Goal: Task Accomplishment & Management: Use online tool/utility

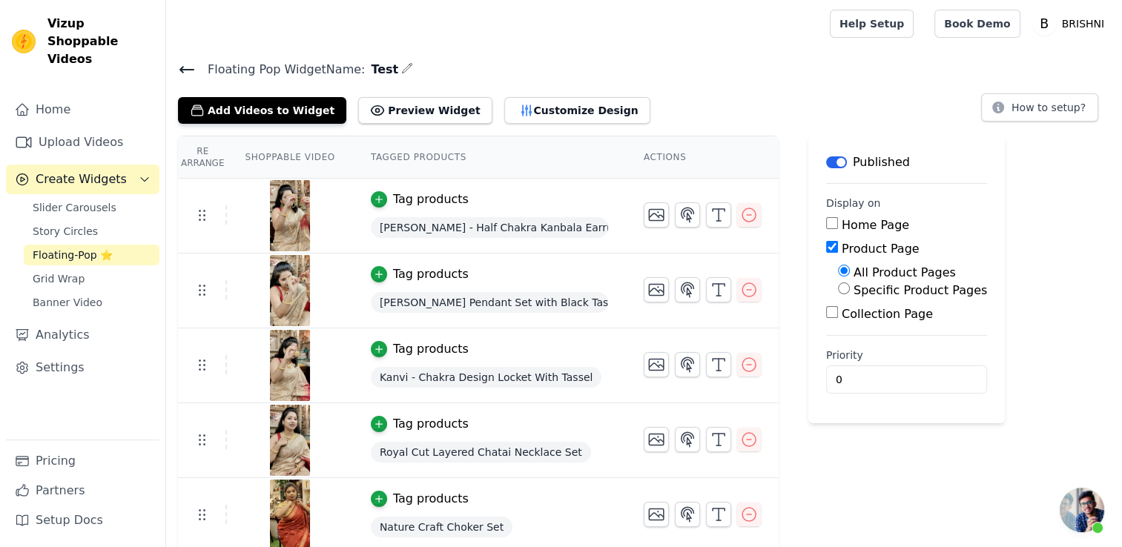
scroll to position [890, 0]
click at [242, 114] on button "Add Videos to Widget" at bounding box center [262, 110] width 168 height 27
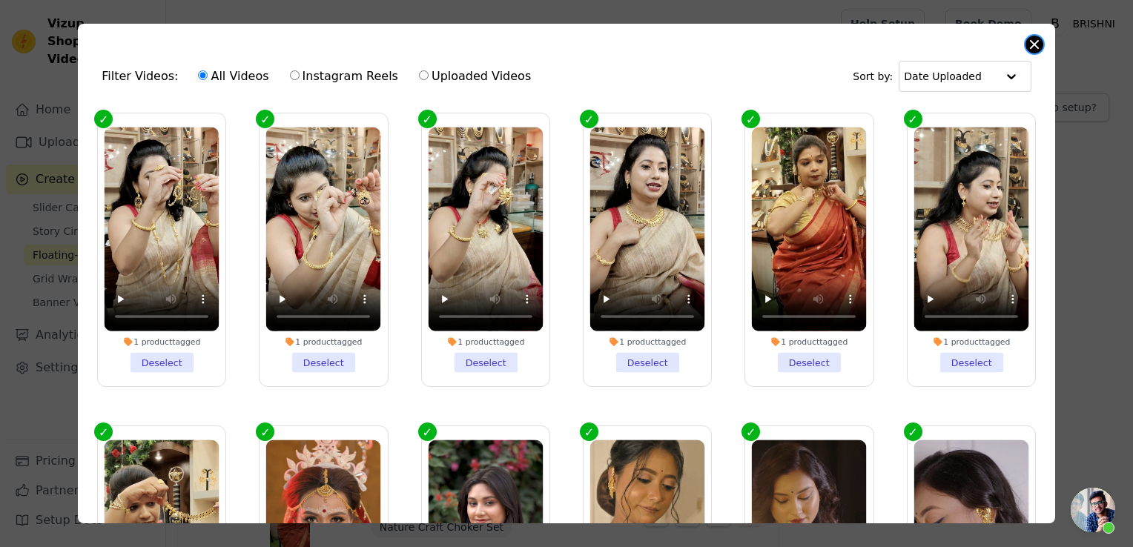
click at [1030, 43] on button "Close modal" at bounding box center [1034, 45] width 18 height 18
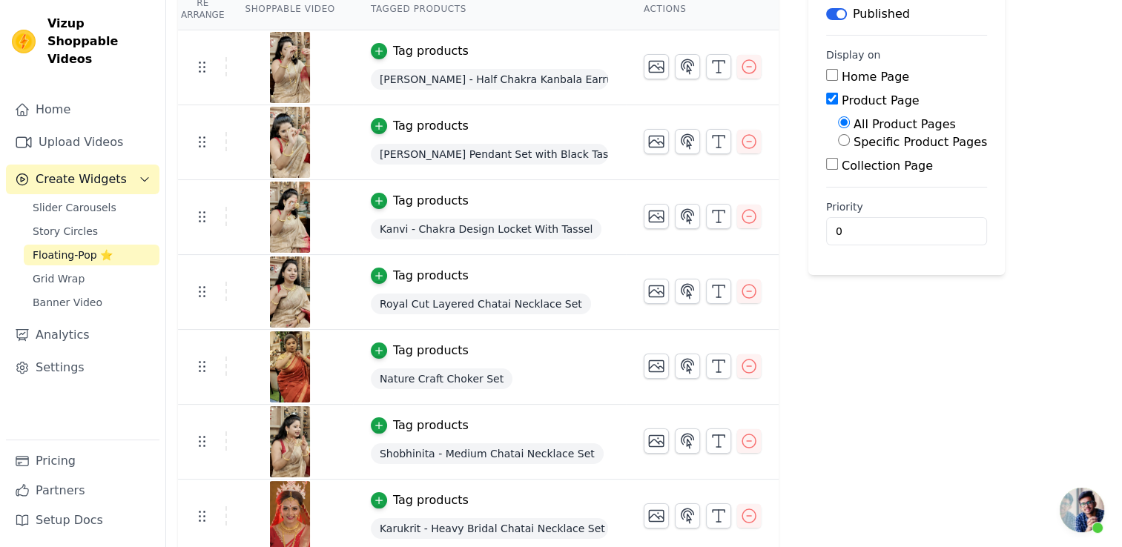
scroll to position [0, 0]
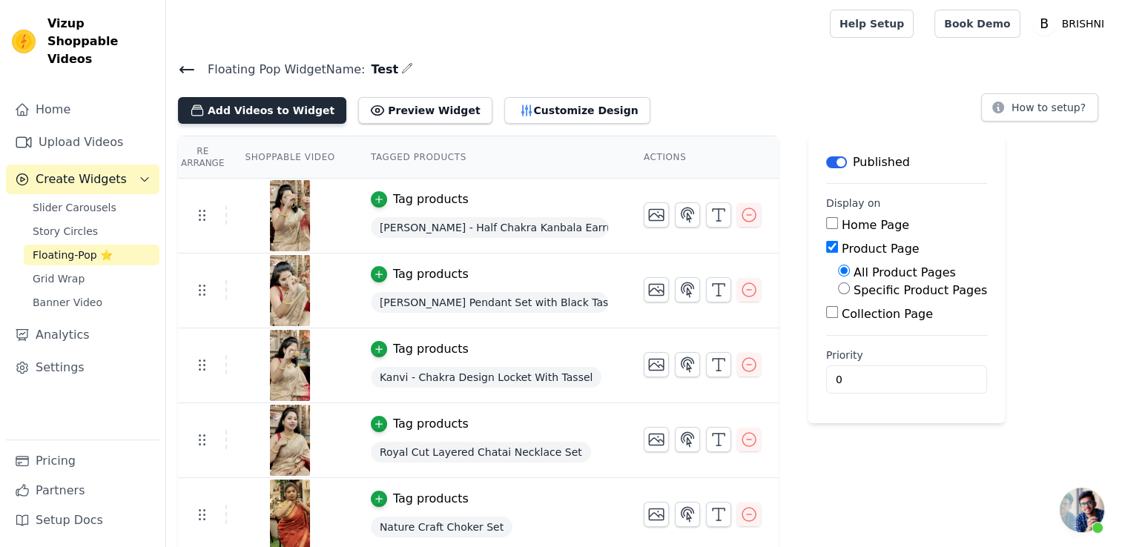
click at [302, 118] on button "Add Videos to Widget" at bounding box center [262, 110] width 168 height 27
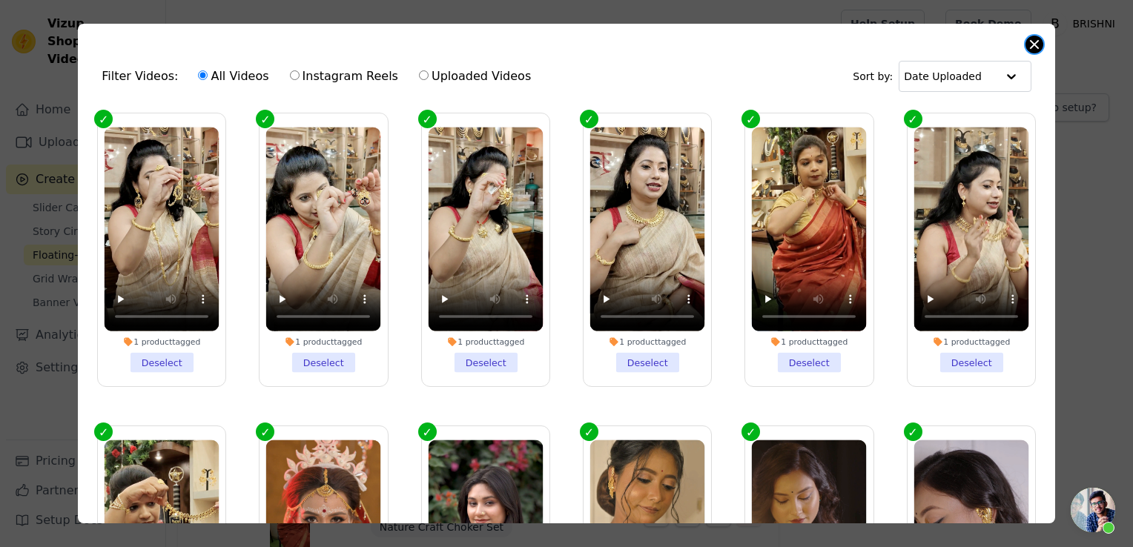
click at [1038, 51] on button "Close modal" at bounding box center [1034, 45] width 18 height 18
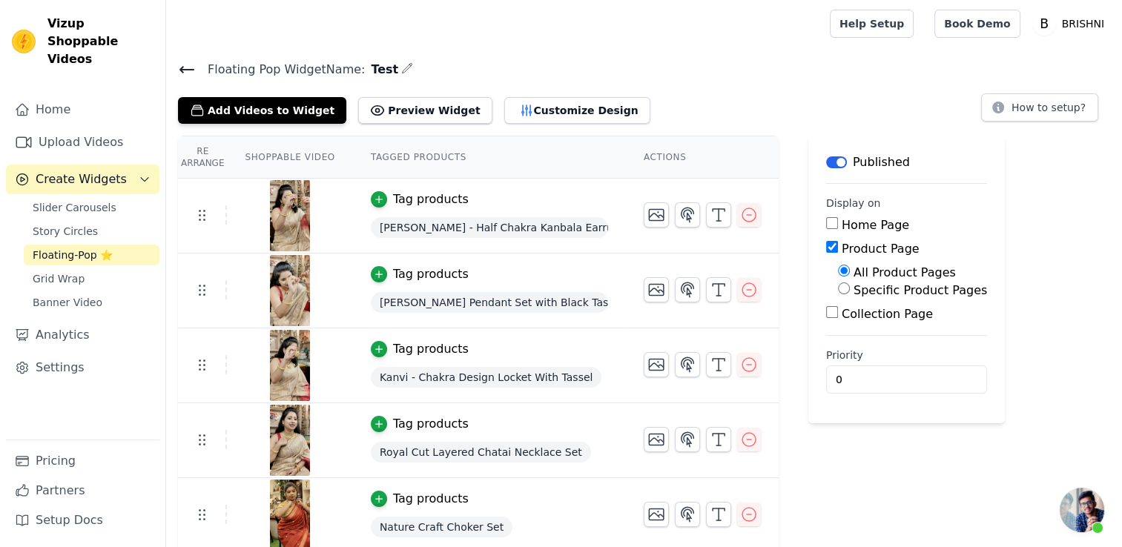
click at [249, 95] on div "Add Videos to Widget Preview Widget Customize Design" at bounding box center [420, 107] width 484 height 33
click at [254, 107] on button "Add Videos to Widget" at bounding box center [262, 110] width 168 height 27
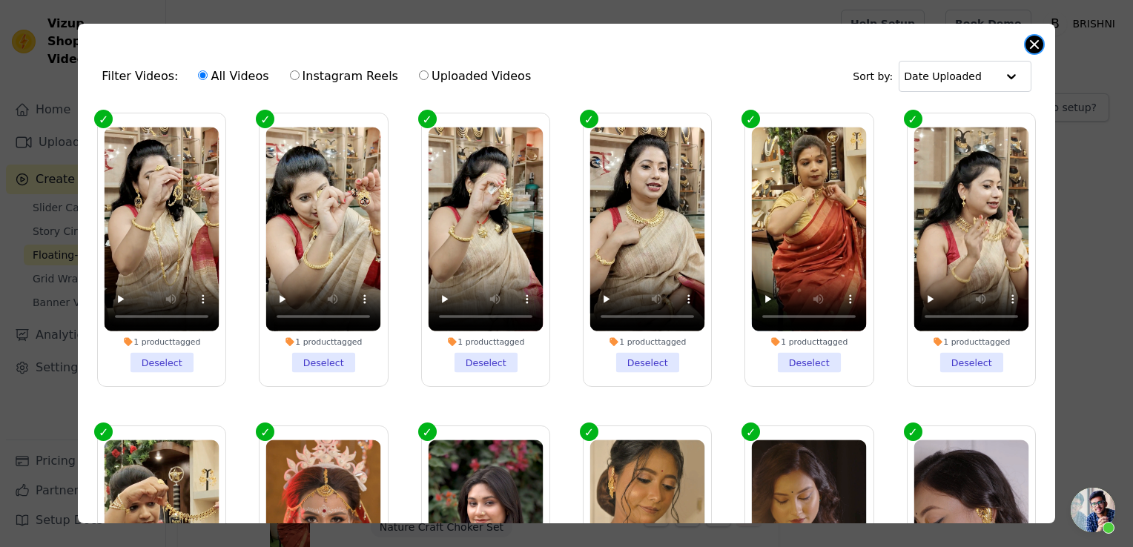
click at [1033, 44] on button "Close modal" at bounding box center [1034, 45] width 18 height 18
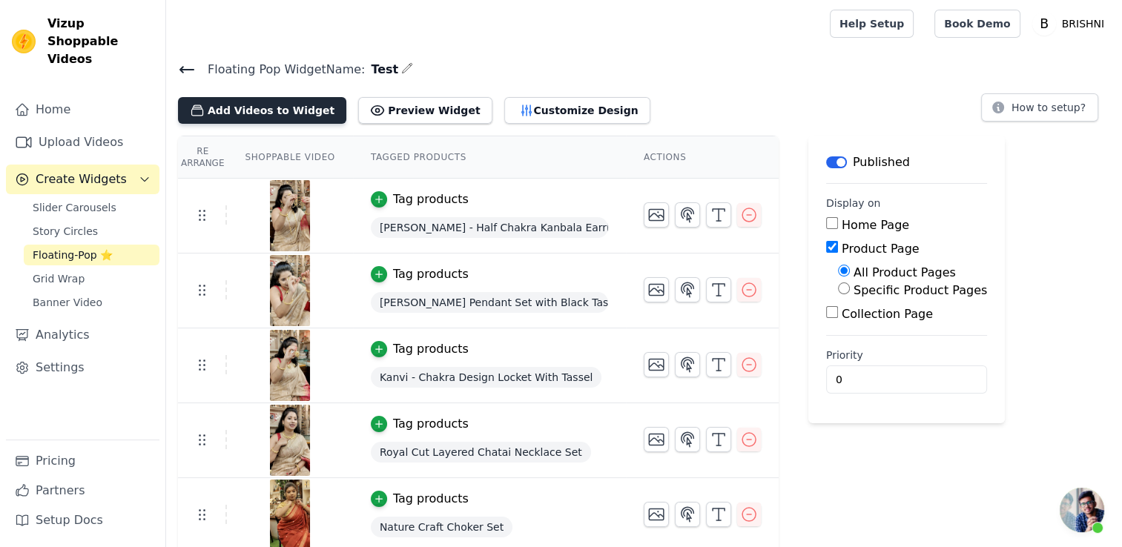
click at [223, 100] on button "Add Videos to Widget" at bounding box center [262, 110] width 168 height 27
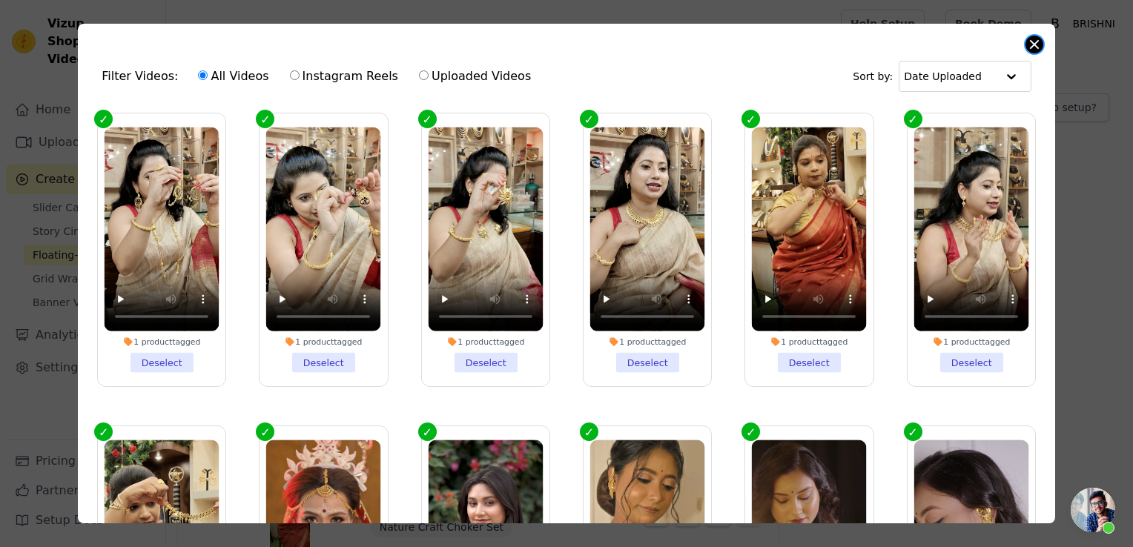
click at [1032, 48] on button "Close modal" at bounding box center [1034, 45] width 18 height 18
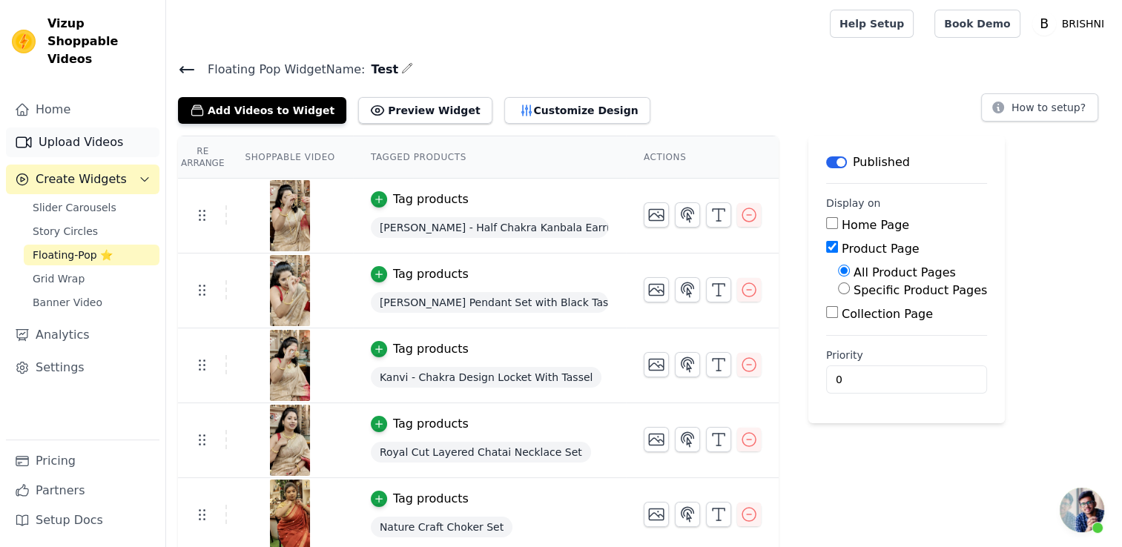
click at [115, 128] on link "Upload Videos" at bounding box center [82, 143] width 153 height 30
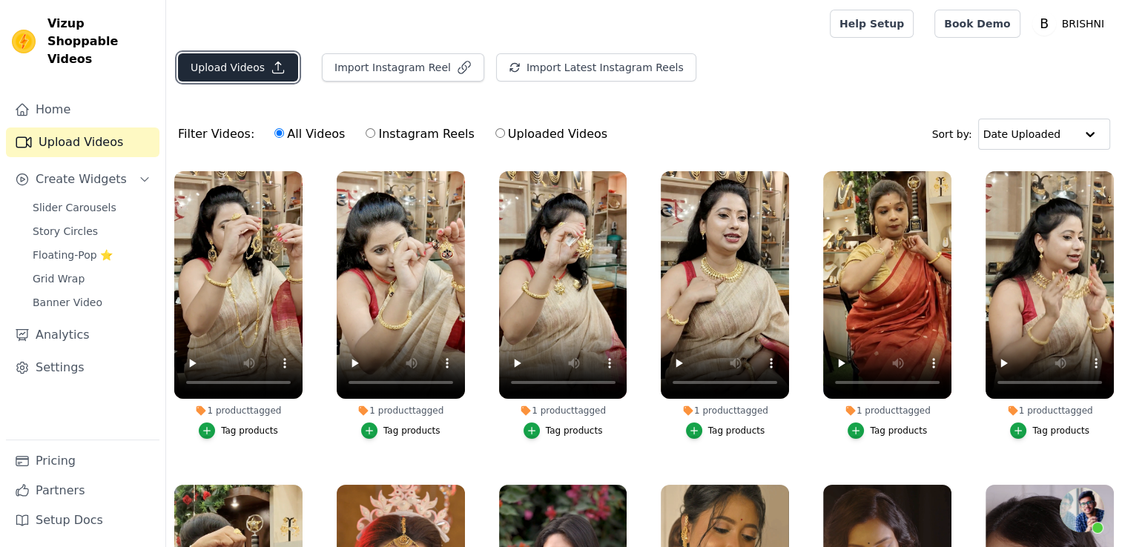
click at [209, 64] on button "Upload Videos" at bounding box center [238, 67] width 120 height 28
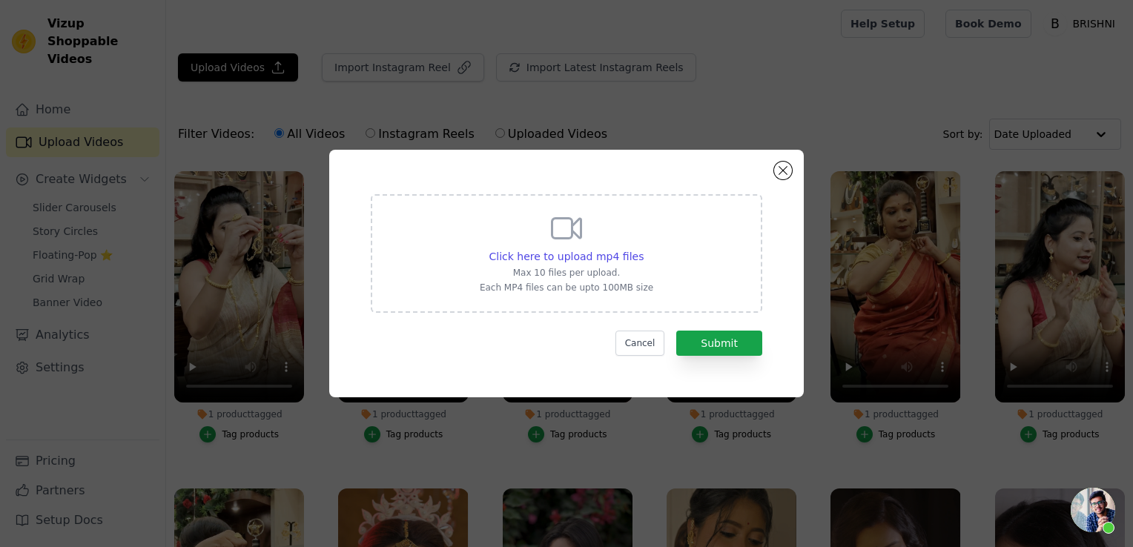
click at [552, 248] on div "Click here to upload mp4 files Max 10 files per upload. Each MP4 files can be u…" at bounding box center [566, 252] width 173 height 83
click at [643, 248] on input "Click here to upload mp4 files Max 10 files per upload. Each MP4 files can be u…" at bounding box center [643, 248] width 1 height 1
type input "C:\fakepath\Half Lotus.mp4"
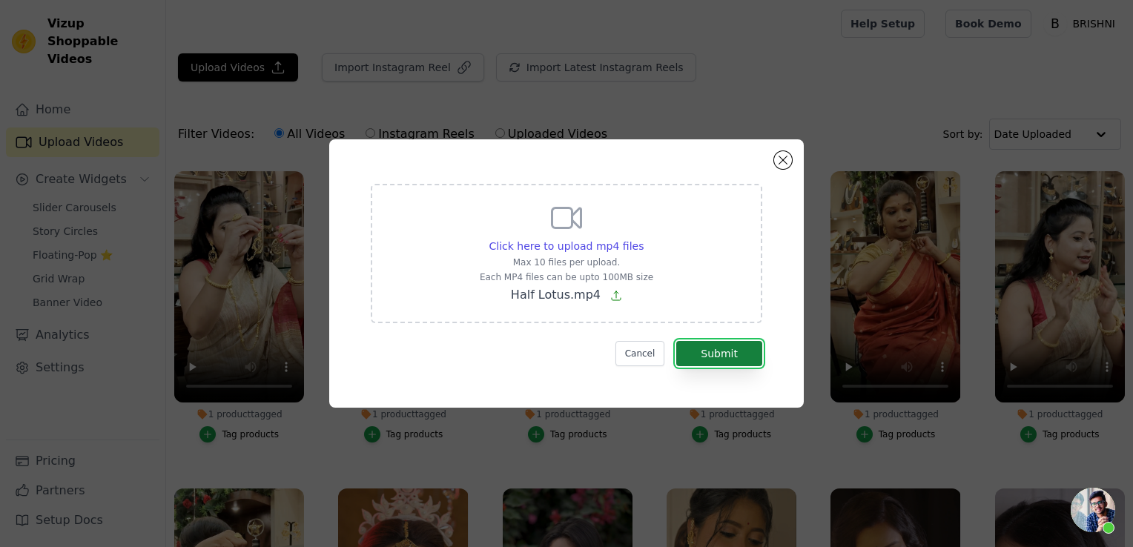
click at [715, 348] on button "Submit" at bounding box center [719, 353] width 86 height 25
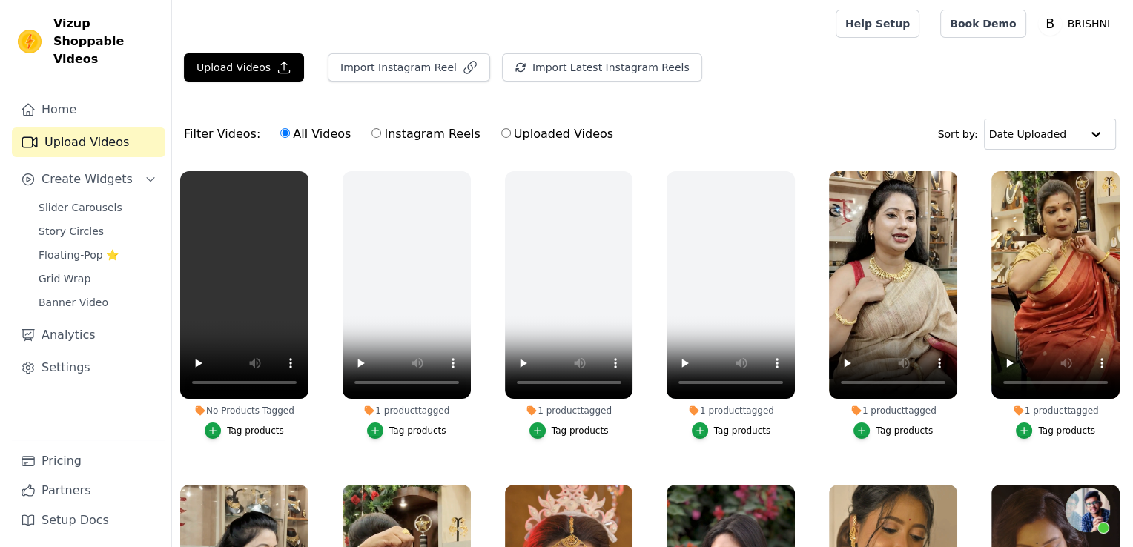
scroll to position [890, 0]
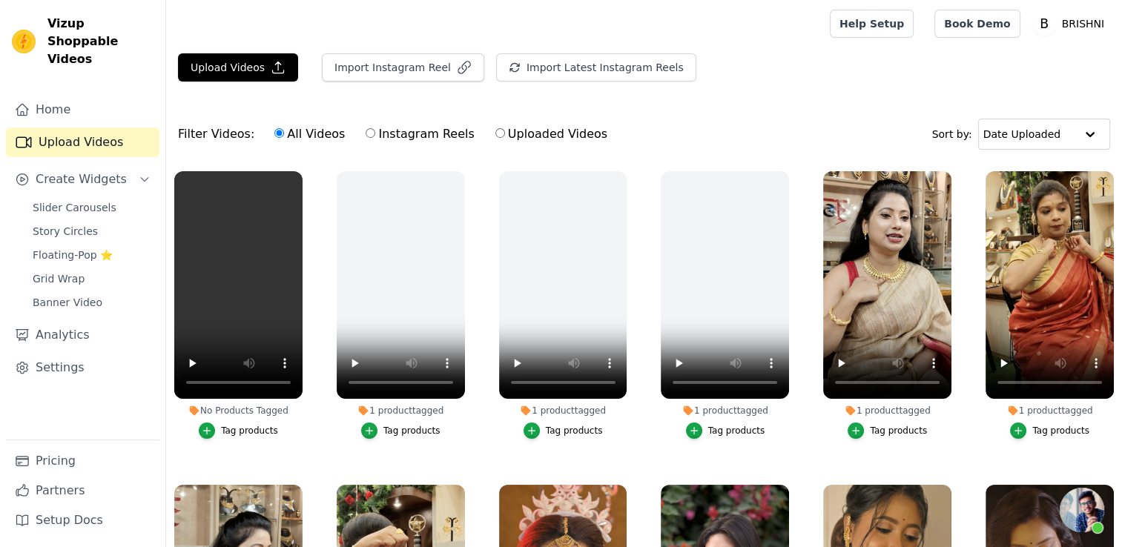
click at [261, 428] on div "Tag products" at bounding box center [249, 431] width 57 height 12
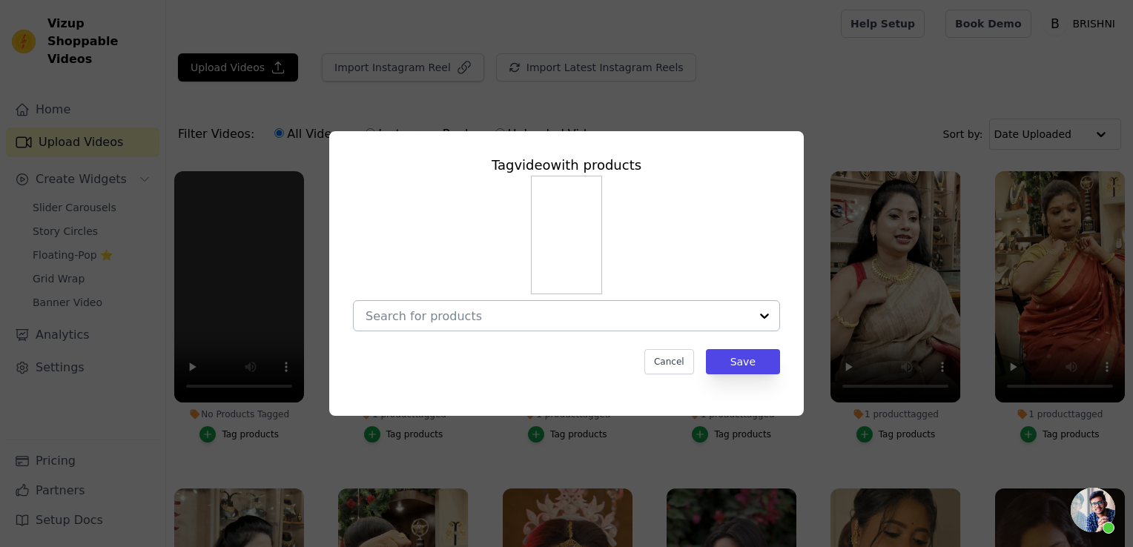
click at [466, 314] on input "No Products Tagged Tag video with products Cancel Save Tag products" at bounding box center [557, 316] width 384 height 14
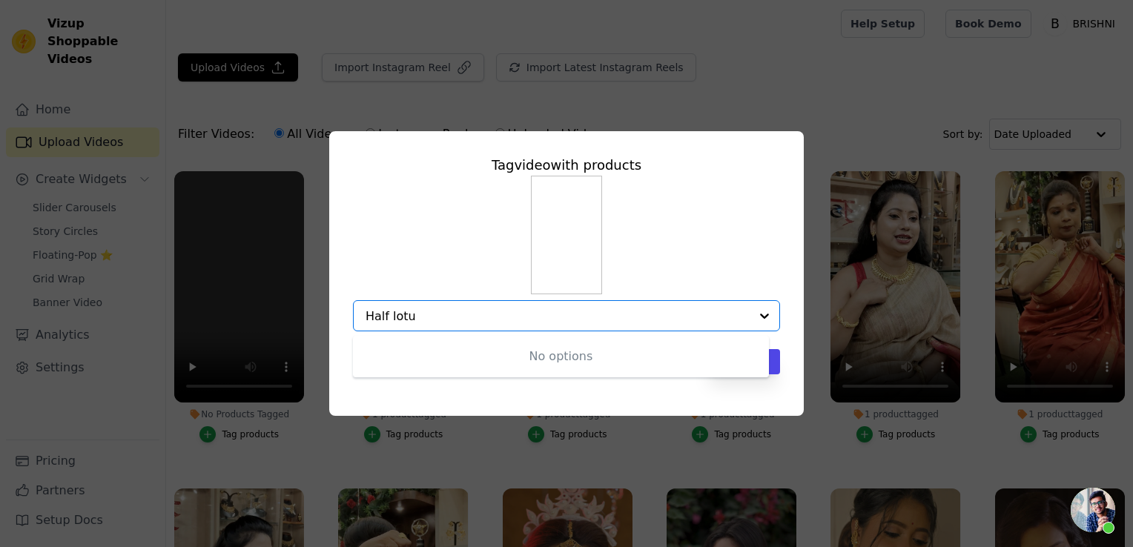
type input "Half lotus"
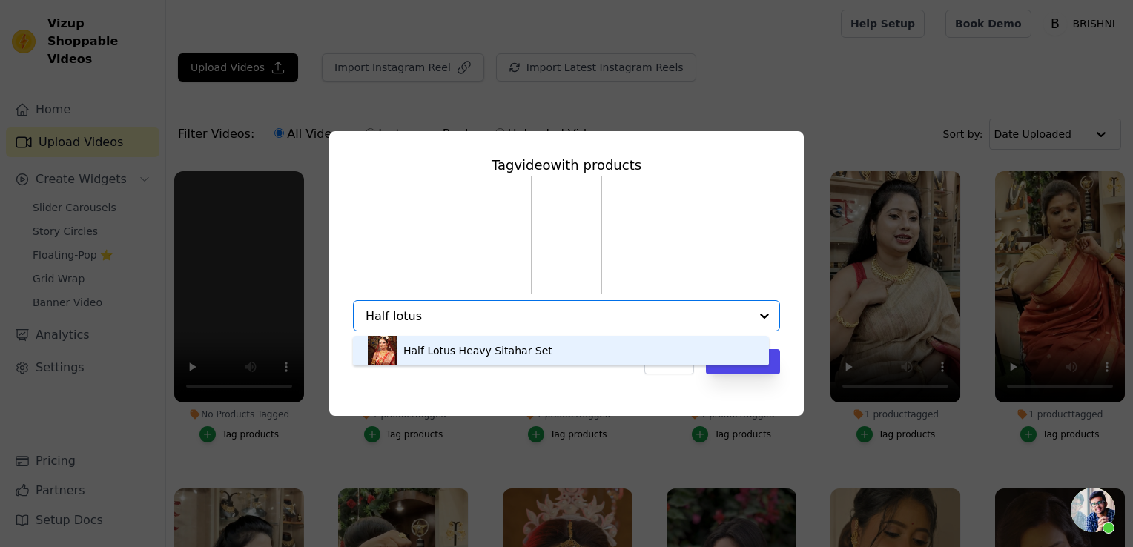
click at [415, 360] on div "Half Lotus Heavy Sitahar Set" at bounding box center [561, 351] width 386 height 30
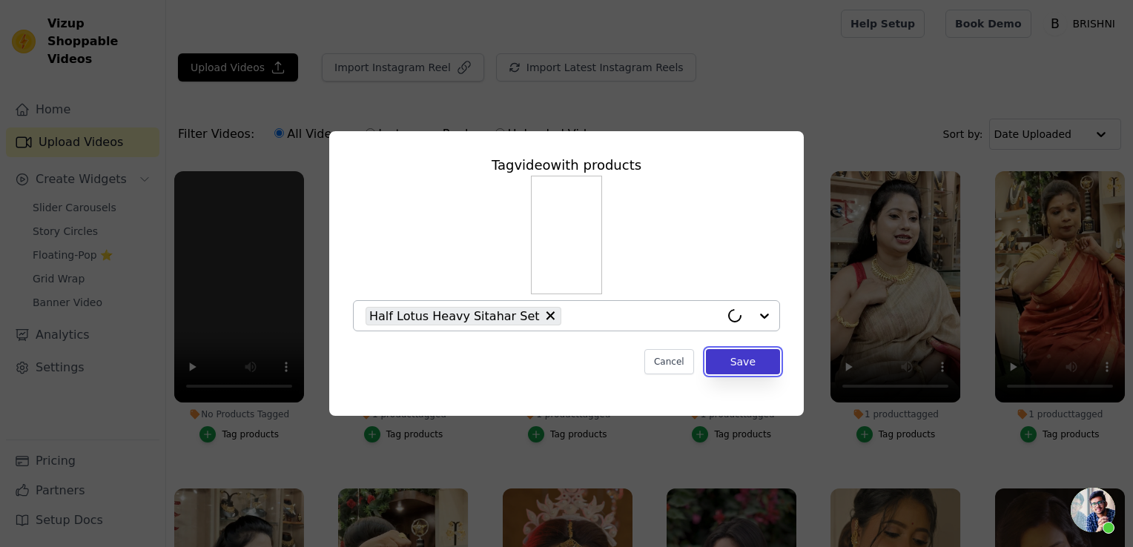
click at [723, 363] on button "Save" at bounding box center [743, 361] width 74 height 25
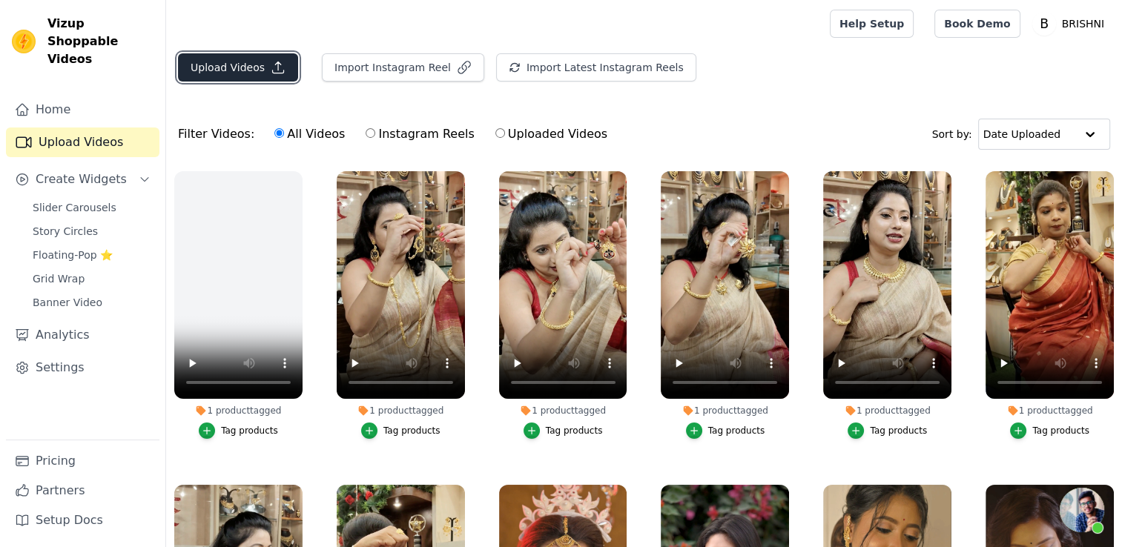
click at [239, 72] on button "Upload Videos" at bounding box center [238, 67] width 120 height 28
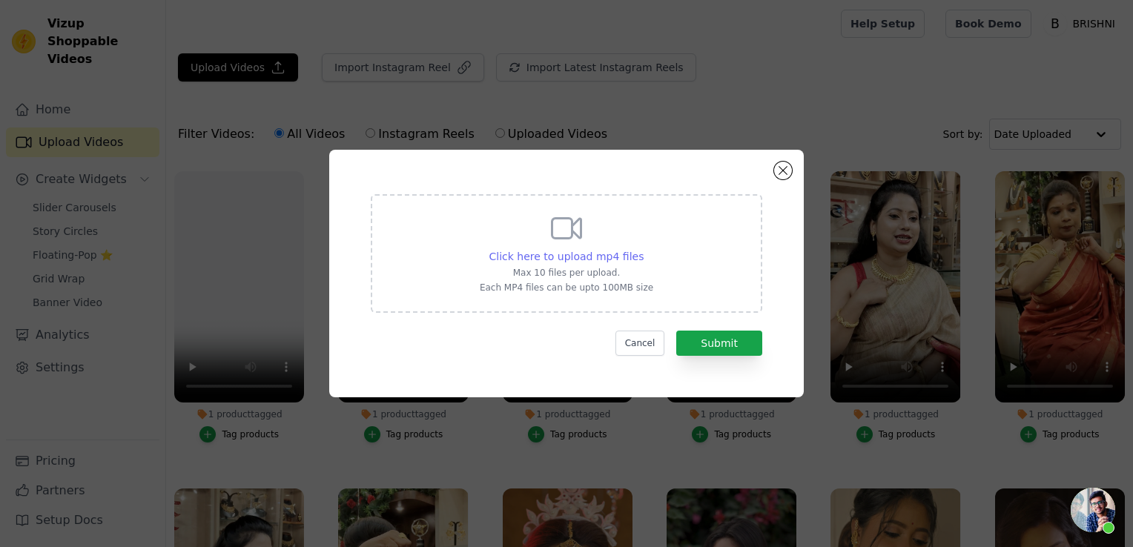
click at [552, 251] on span "Click here to upload mp4 files" at bounding box center [566, 257] width 155 height 12
click at [643, 249] on input "Click here to upload mp4 files Max 10 files per upload. Each MP4 files can be u…" at bounding box center [643, 248] width 1 height 1
type input "C:\fakepath\VID_20250720081731.mp4"
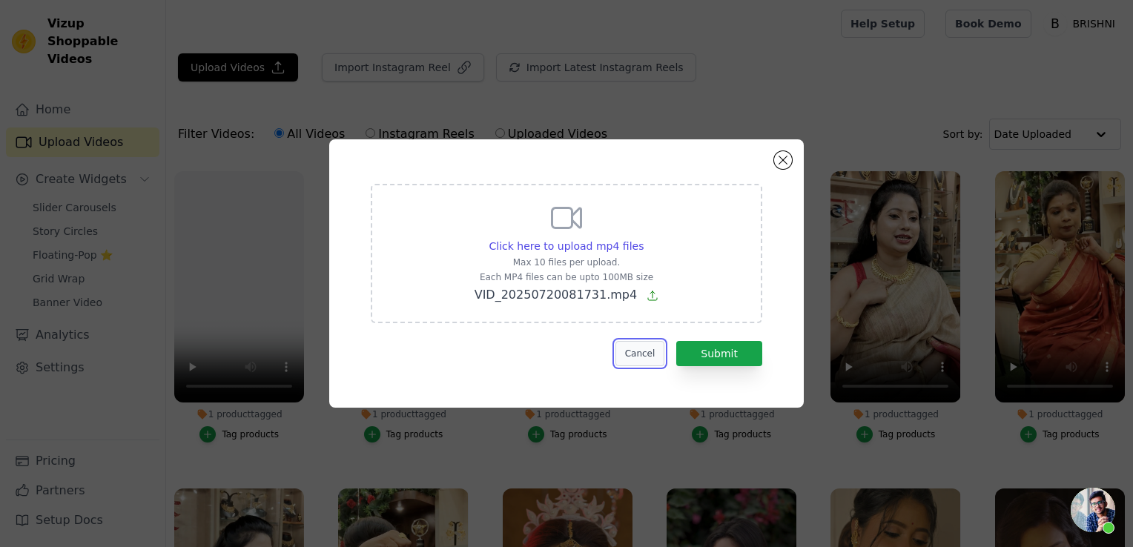
click at [664, 354] on button "Cancel" at bounding box center [640, 353] width 50 height 25
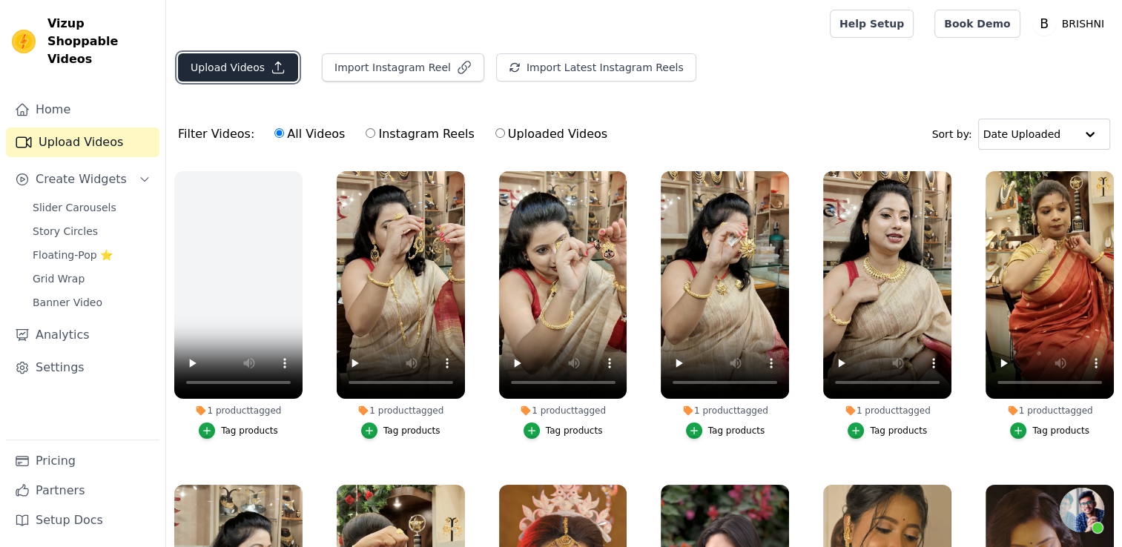
click at [214, 67] on button "Upload Videos" at bounding box center [238, 67] width 120 height 28
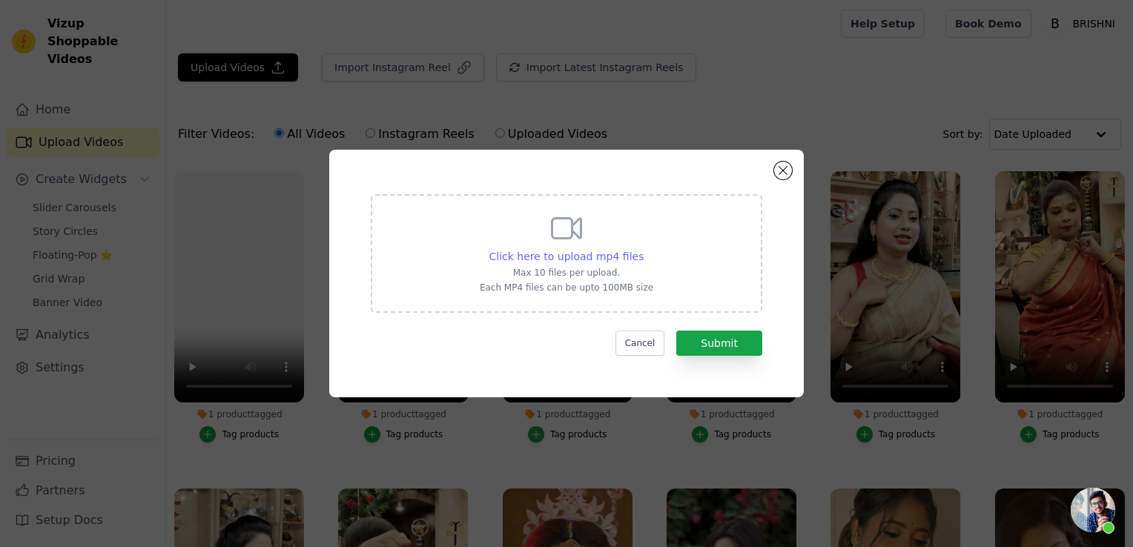
click at [560, 255] on span "Click here to upload mp4 files" at bounding box center [566, 257] width 155 height 12
click at [643, 249] on input "Click here to upload mp4 files Max 10 files per upload. Each MP4 files can be u…" at bounding box center [643, 248] width 1 height 1
click at [651, 347] on button "Cancel" at bounding box center [640, 343] width 50 height 25
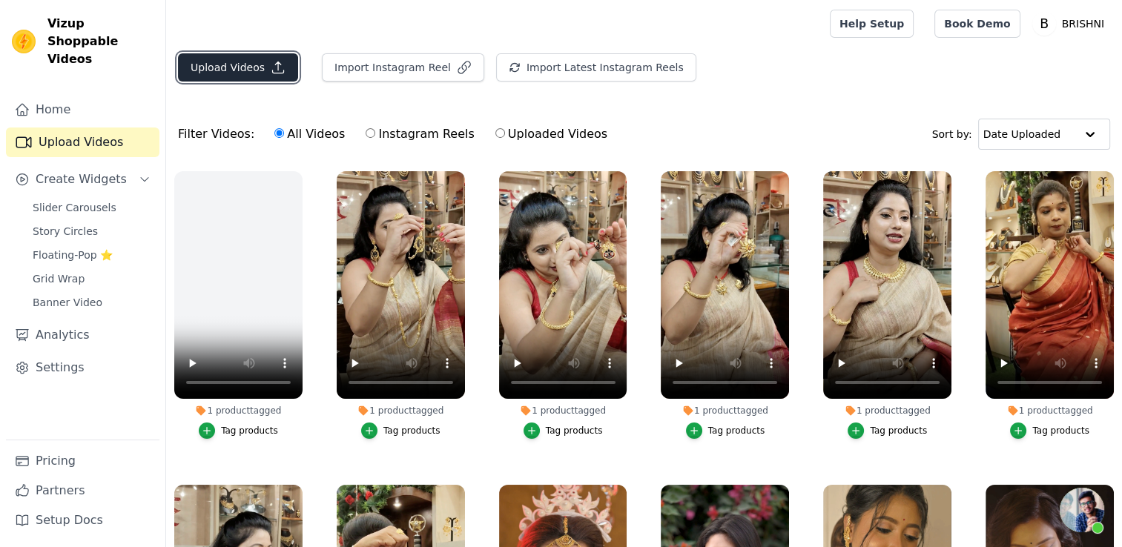
click at [216, 62] on button "Upload Videos" at bounding box center [238, 67] width 120 height 28
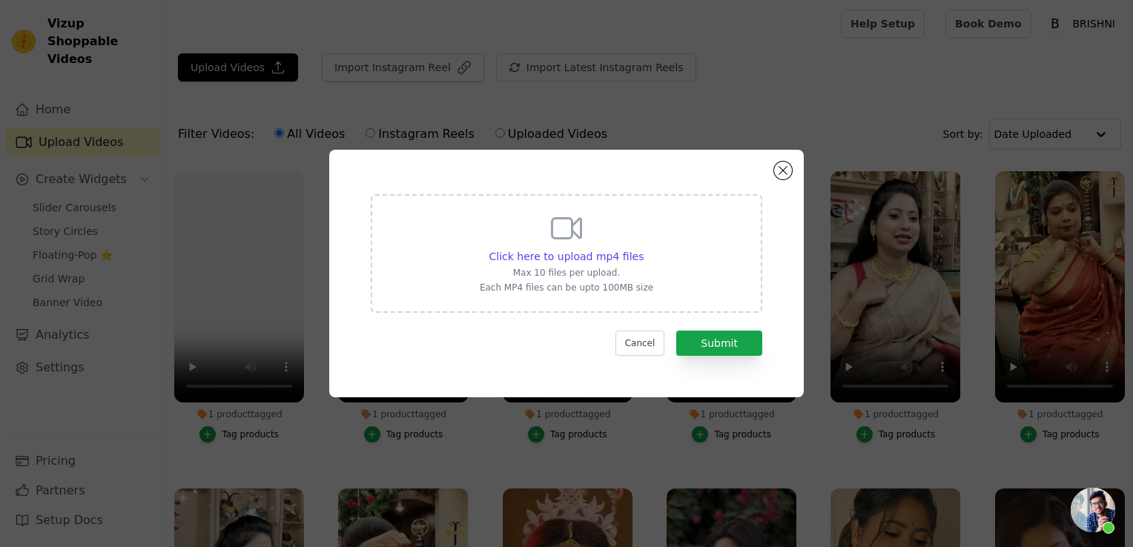
click at [547, 248] on div "Click here to upload mp4 files Max 10 files per upload. Each MP4 files can be u…" at bounding box center [566, 252] width 173 height 83
click at [643, 248] on input "Click here to upload mp4 files Max 10 files per upload. Each MP4 files can be u…" at bounding box center [643, 248] width 1 height 1
click at [635, 328] on form "Click here to upload mp4 files Max 10 files per upload. Each MP4 files can be u…" at bounding box center [566, 275] width 391 height 162
click at [633, 339] on button "Cancel" at bounding box center [640, 343] width 50 height 25
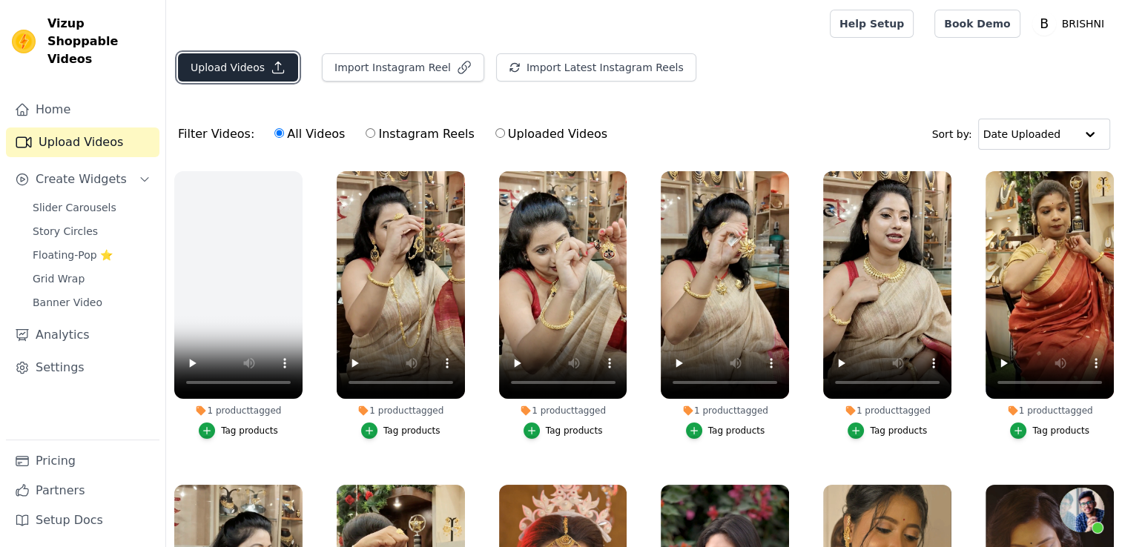
click at [258, 66] on button "Upload Videos" at bounding box center [238, 67] width 120 height 28
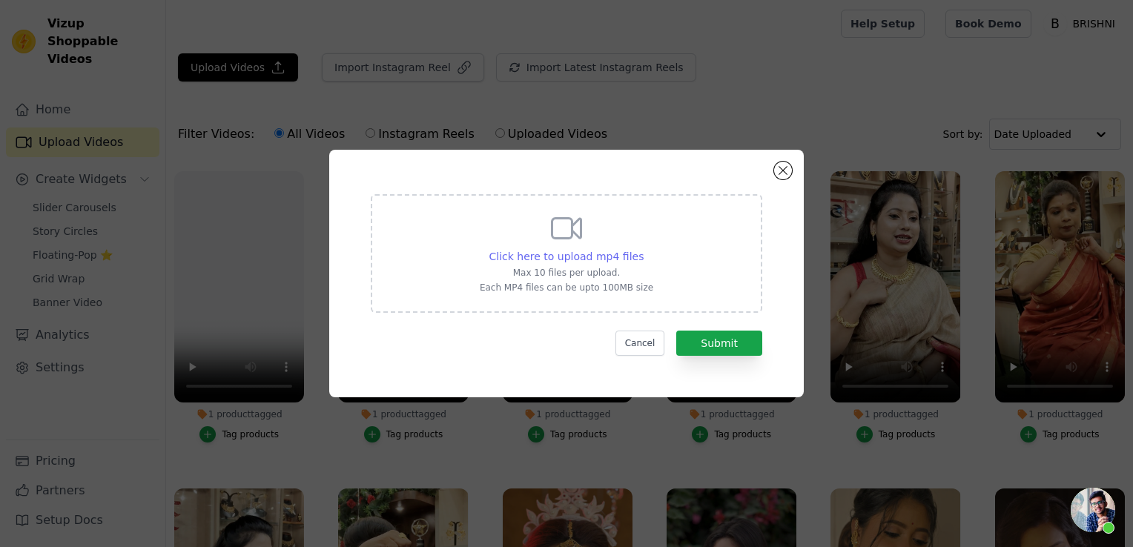
click at [626, 258] on span "Click here to upload mp4 files" at bounding box center [566, 257] width 155 height 12
click at [643, 249] on input "Click here to upload mp4 files Max 10 files per upload. Each MP4 files can be u…" at bounding box center [643, 248] width 1 height 1
type input "C:\fakepath\filigree sitahar.mp4"
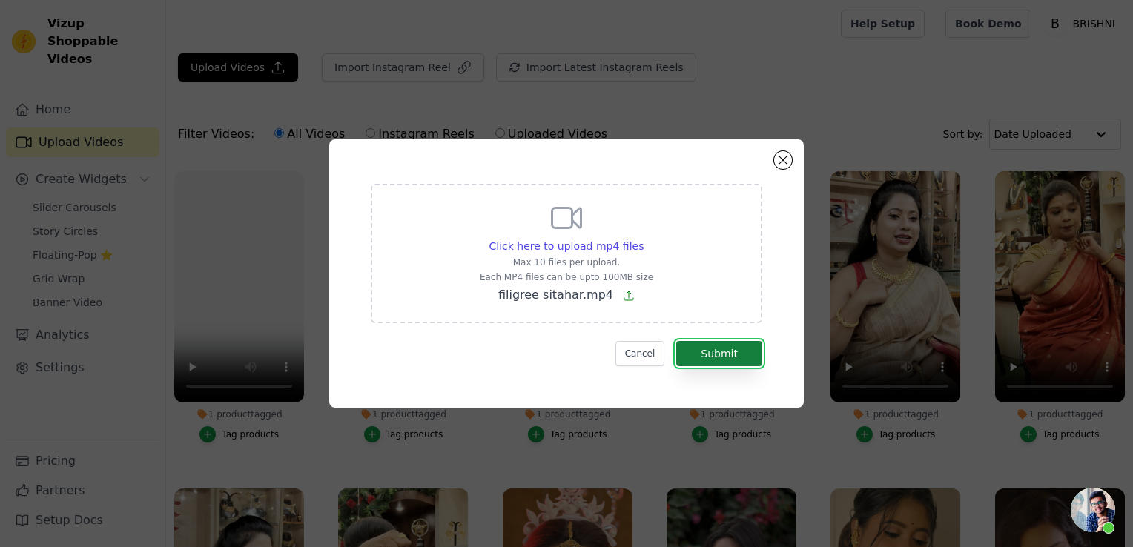
click at [717, 345] on button "Submit" at bounding box center [719, 353] width 86 height 25
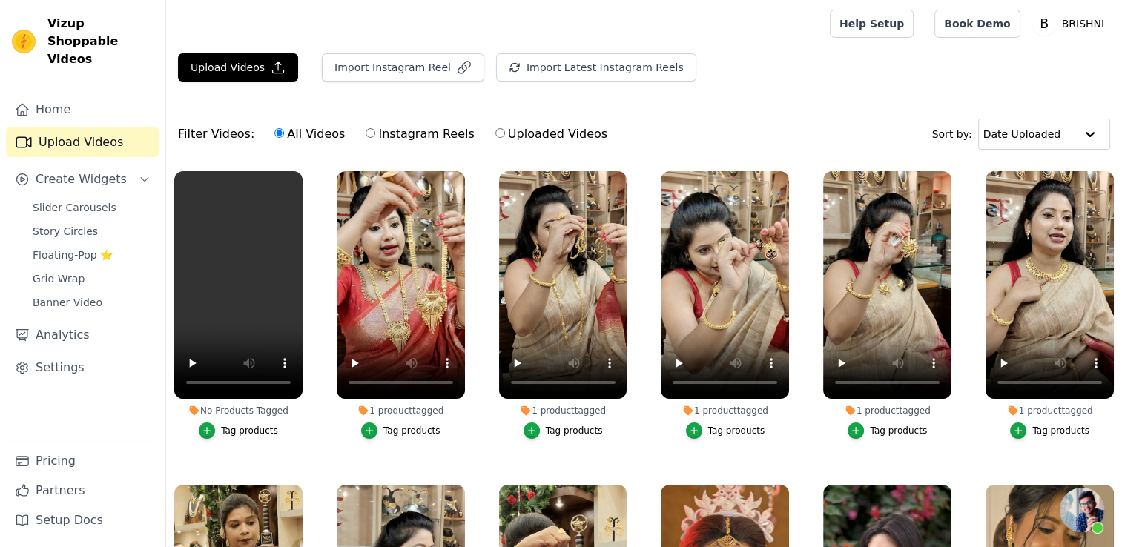
scroll to position [890, 0]
click at [264, 425] on div "Tag products" at bounding box center [249, 431] width 57 height 12
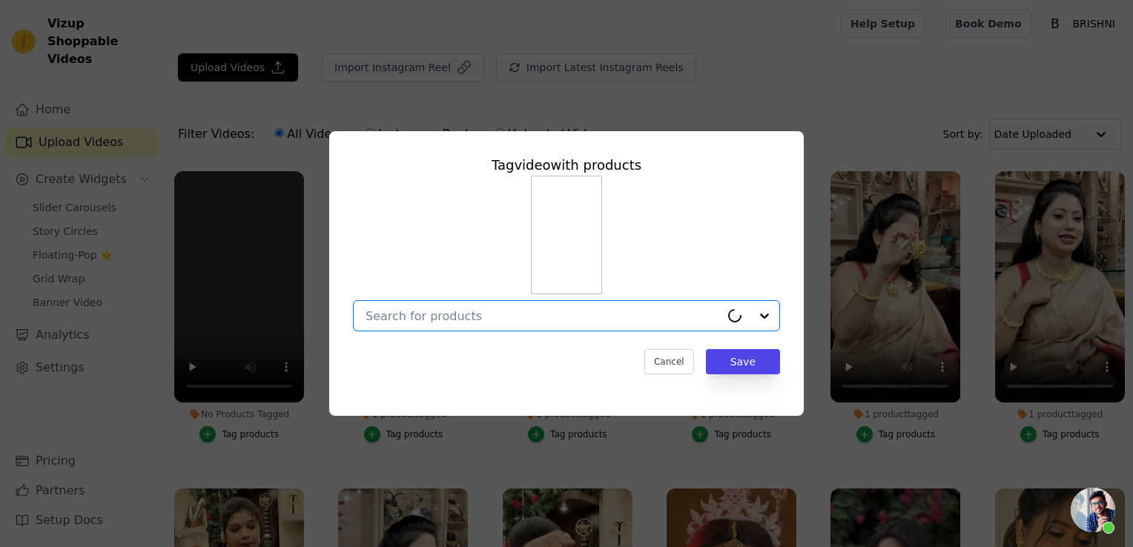
click at [515, 315] on input "No Products Tagged Tag video with products Option undefined, selected. Cancel S…" at bounding box center [542, 316] width 354 height 14
click at [391, 313] on input "filigfree sitahar" at bounding box center [557, 316] width 384 height 14
click at [389, 313] on input "filigfree sitahar" at bounding box center [557, 316] width 384 height 14
type input "filigree sitahar"
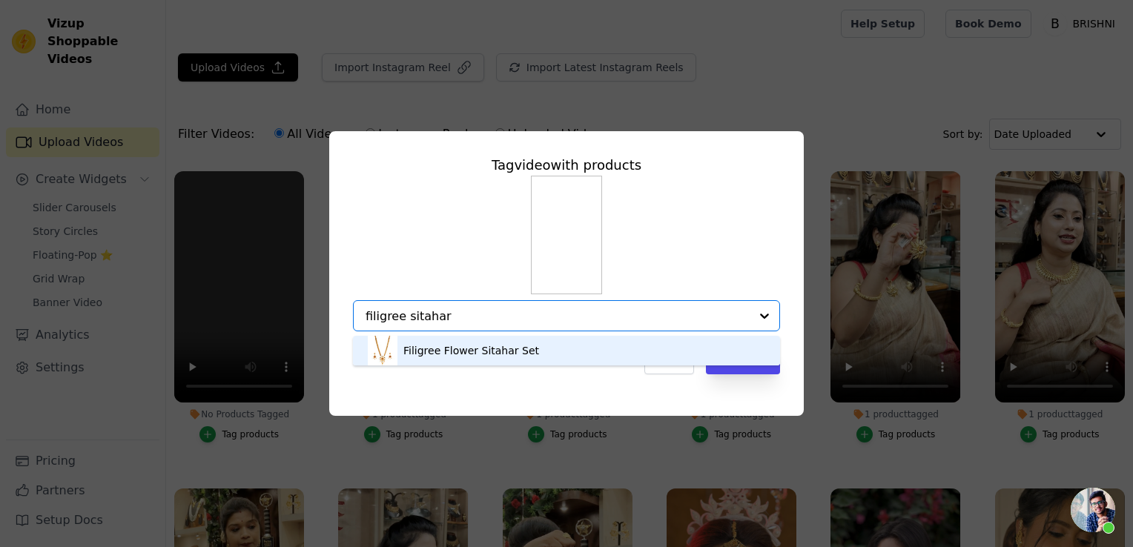
click at [446, 351] on div "Filigree Flower Sitahar Set" at bounding box center [471, 350] width 136 height 15
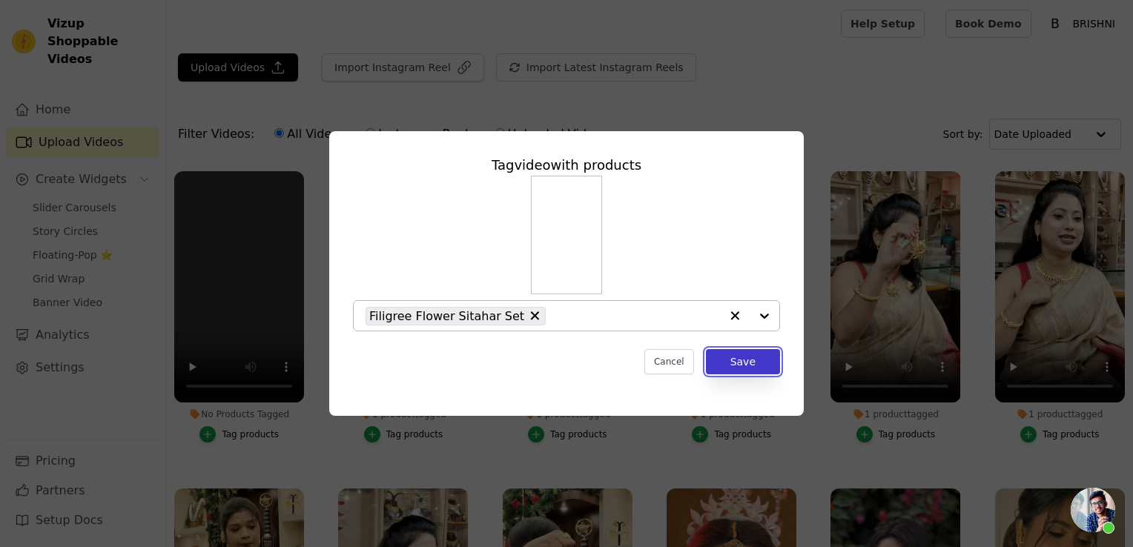
click at [729, 360] on button "Save" at bounding box center [743, 361] width 74 height 25
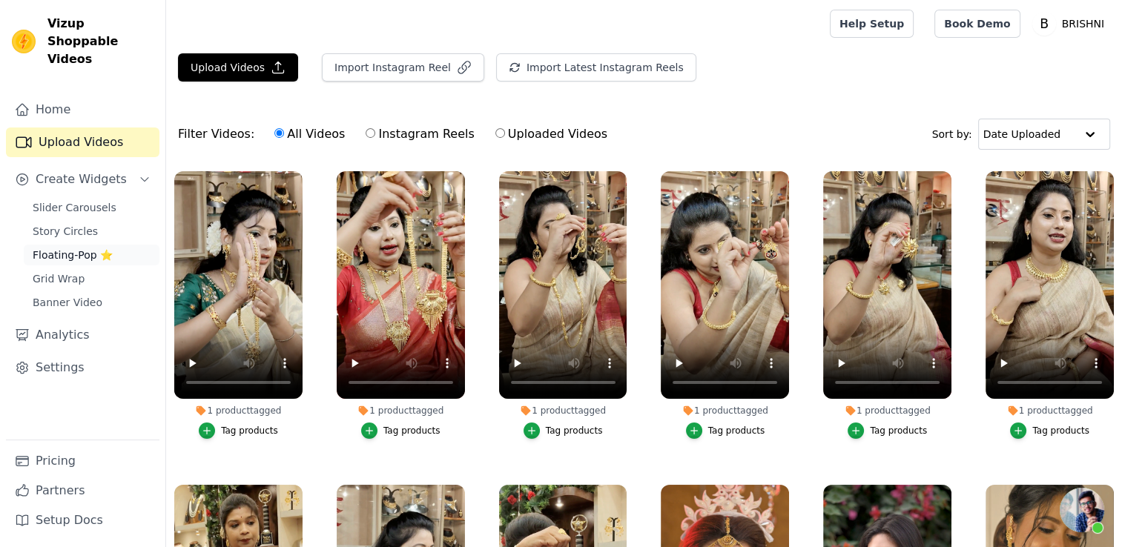
click at [92, 248] on span "Floating-Pop ⭐" at bounding box center [73, 255] width 80 height 15
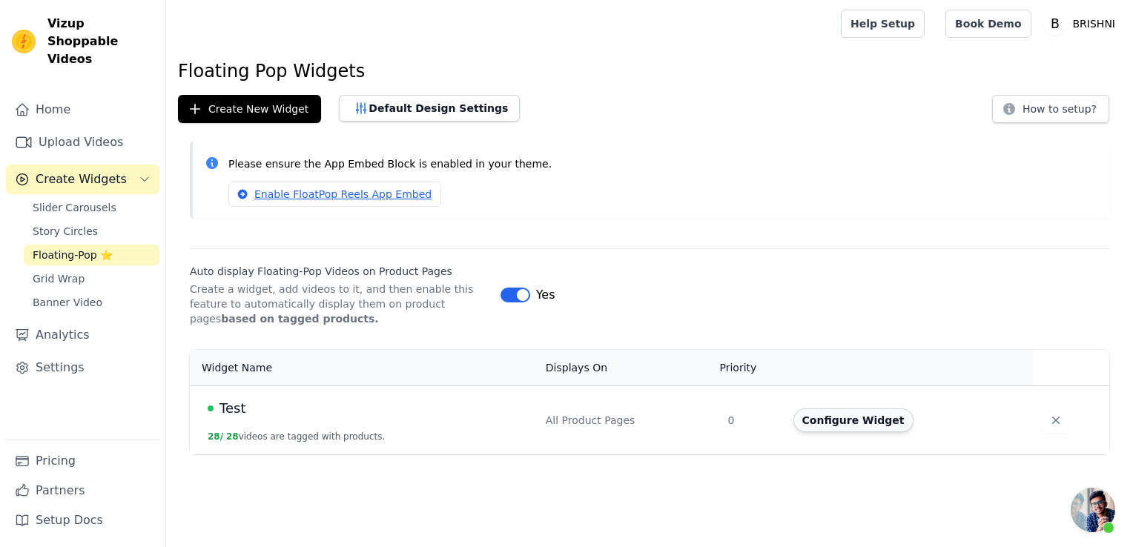
click at [837, 422] on button "Configure Widget" at bounding box center [853, 420] width 120 height 24
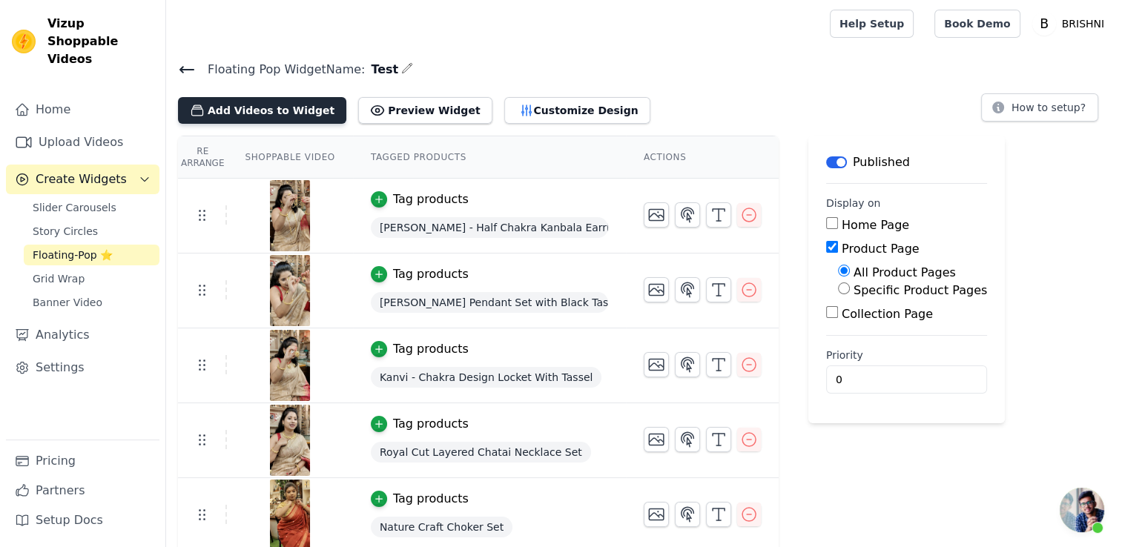
click at [246, 108] on button "Add Videos to Widget" at bounding box center [262, 110] width 168 height 27
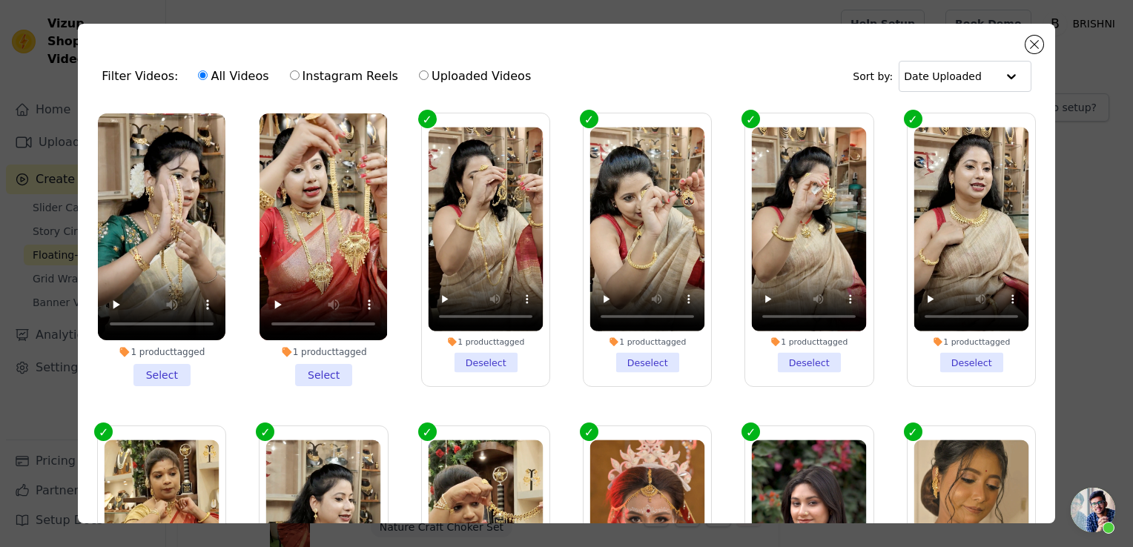
click at [166, 370] on li "1 product tagged Select" at bounding box center [162, 249] width 128 height 273
click at [0, 0] on input "1 product tagged Select" at bounding box center [0, 0] width 0 height 0
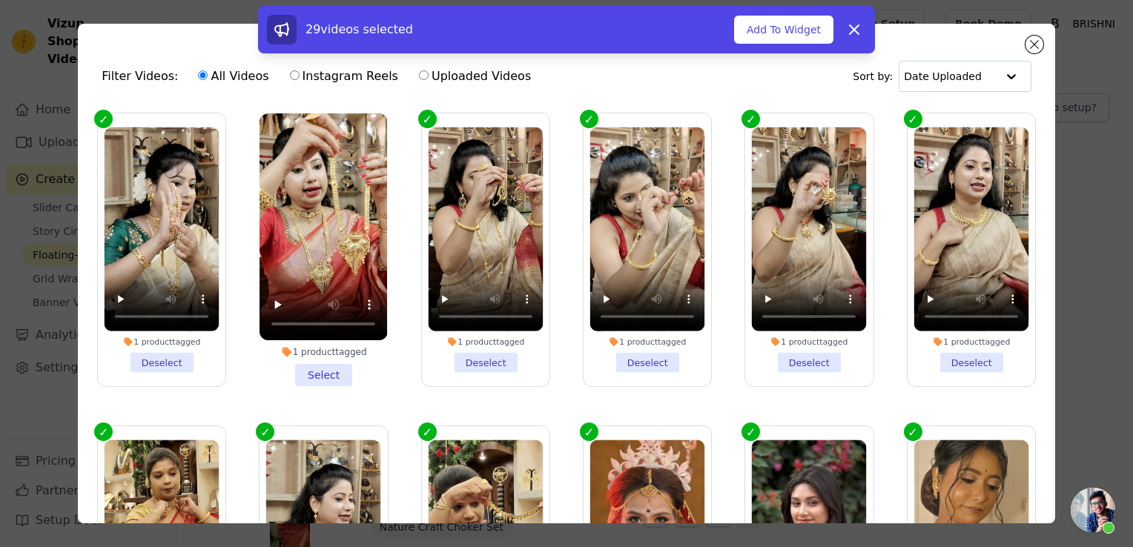
click at [311, 362] on li "1 product tagged Select" at bounding box center [323, 249] width 128 height 273
click at [0, 0] on input "1 product tagged Select" at bounding box center [0, 0] width 0 height 0
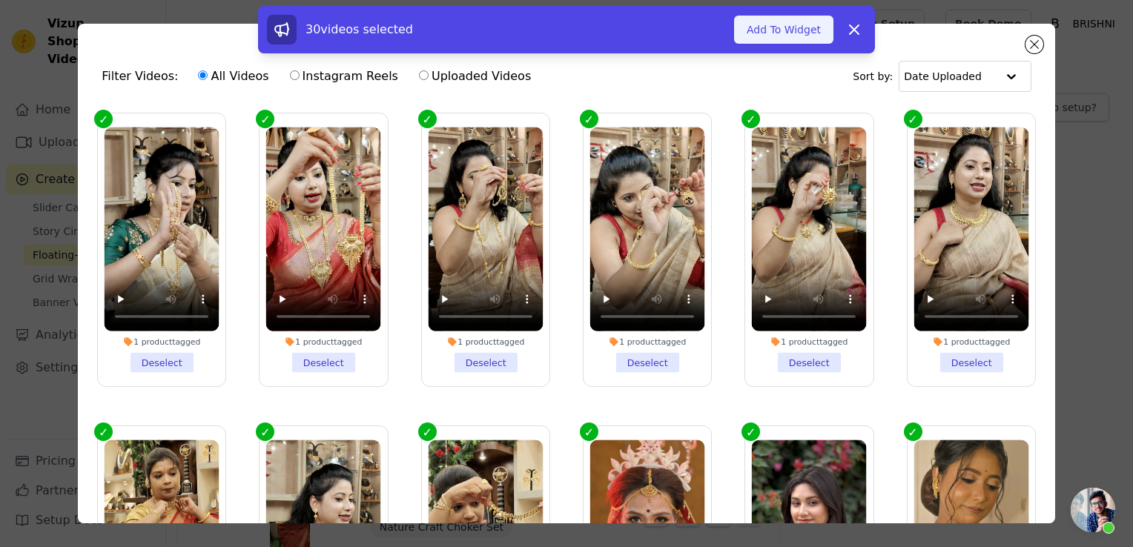
click at [767, 26] on button "Add To Widget" at bounding box center [783, 30] width 99 height 28
